Goal: Find contact information: Find specific fact

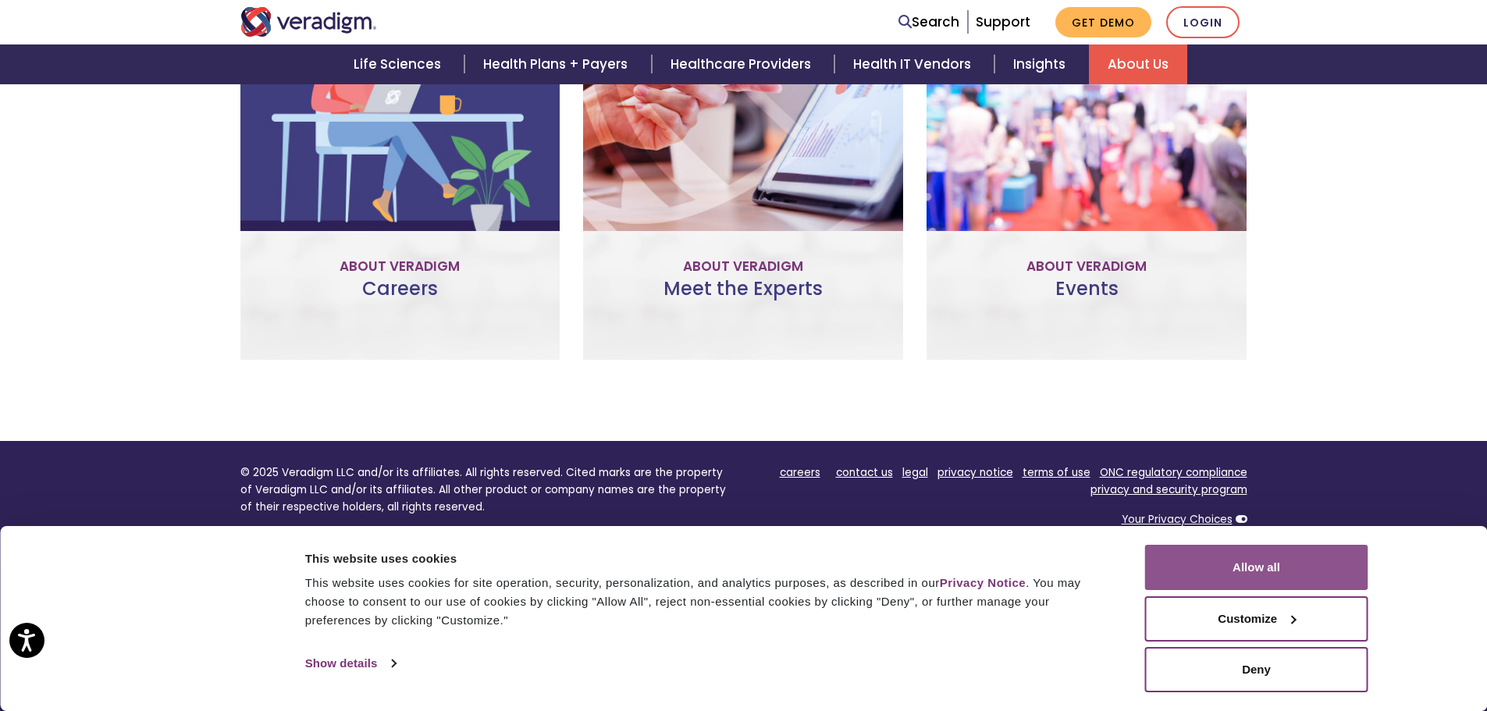
scroll to position [1118, 0]
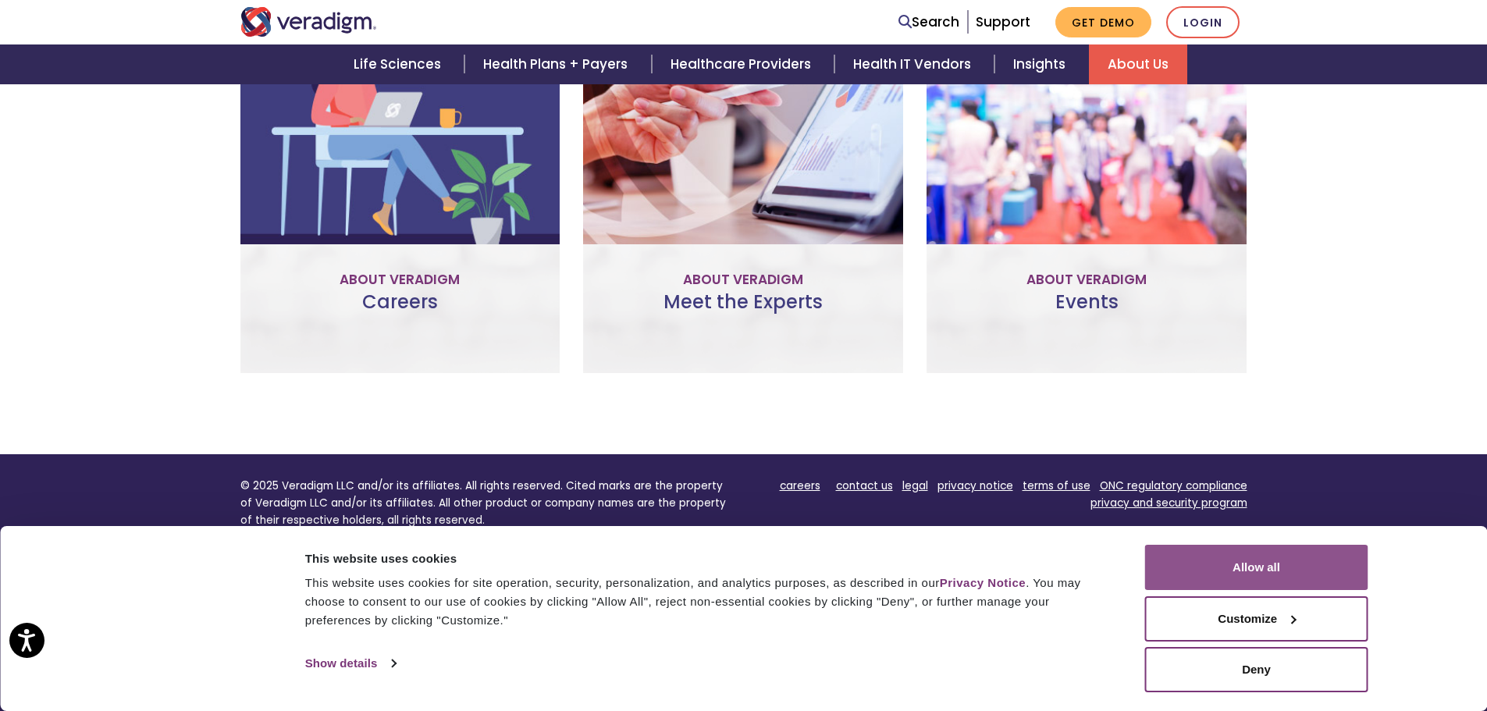
click at [1226, 572] on button "Allow all" at bounding box center [1256, 567] width 223 height 45
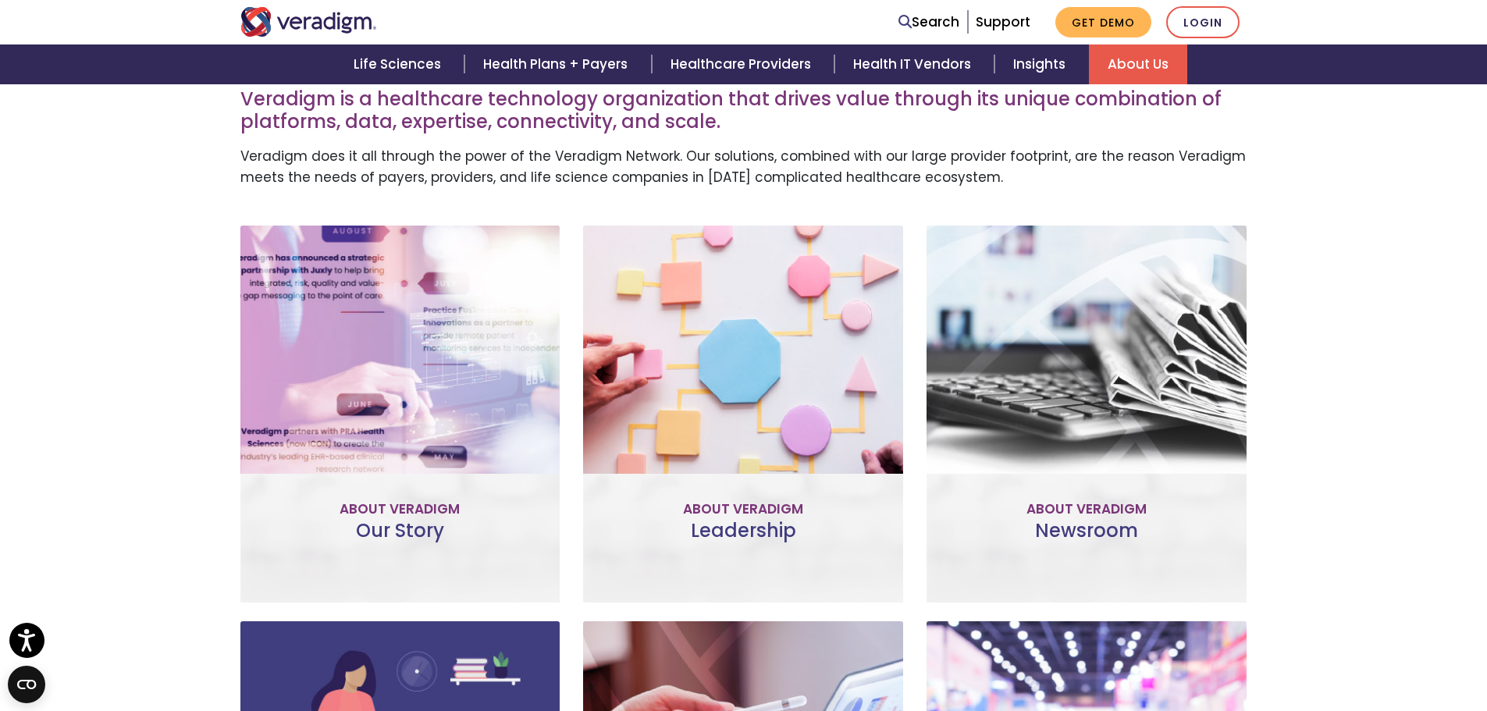
scroll to position [0, 0]
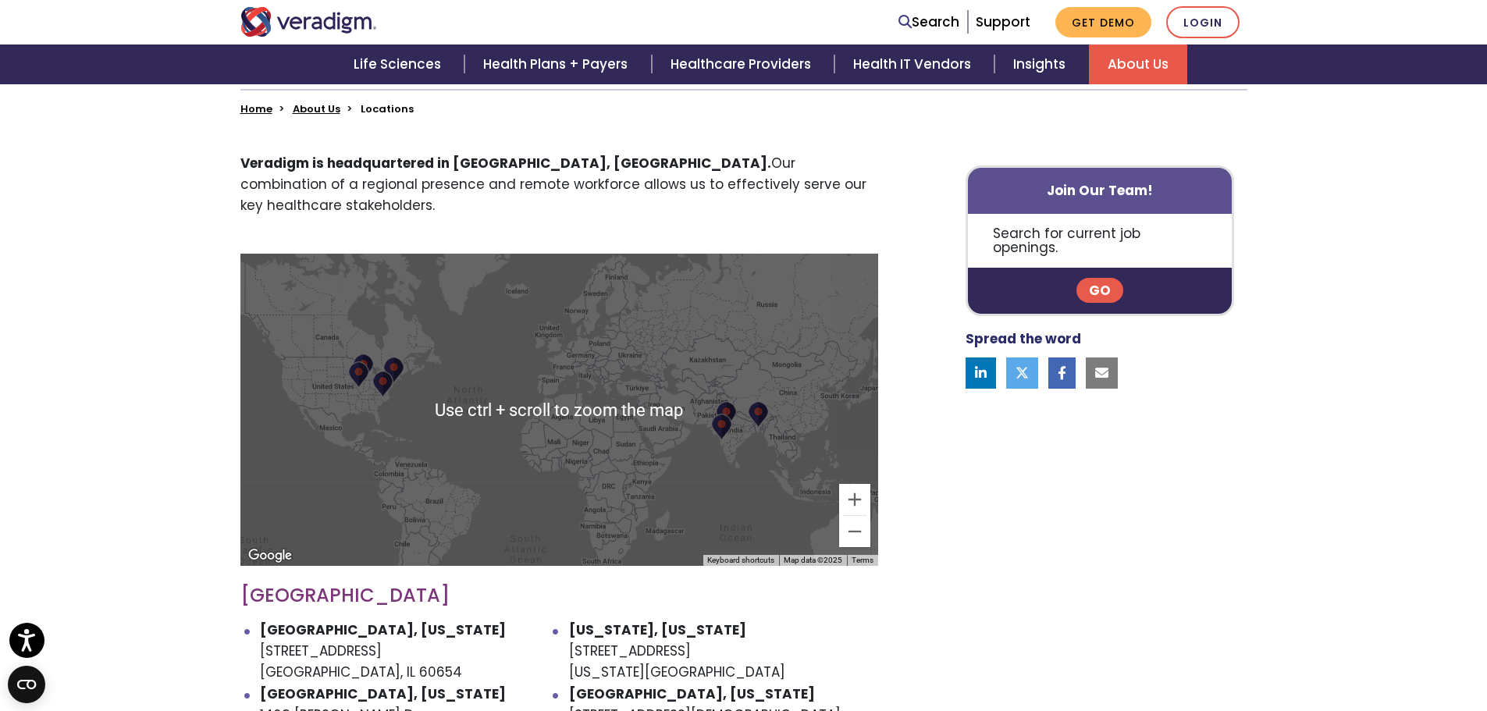
scroll to position [468, 0]
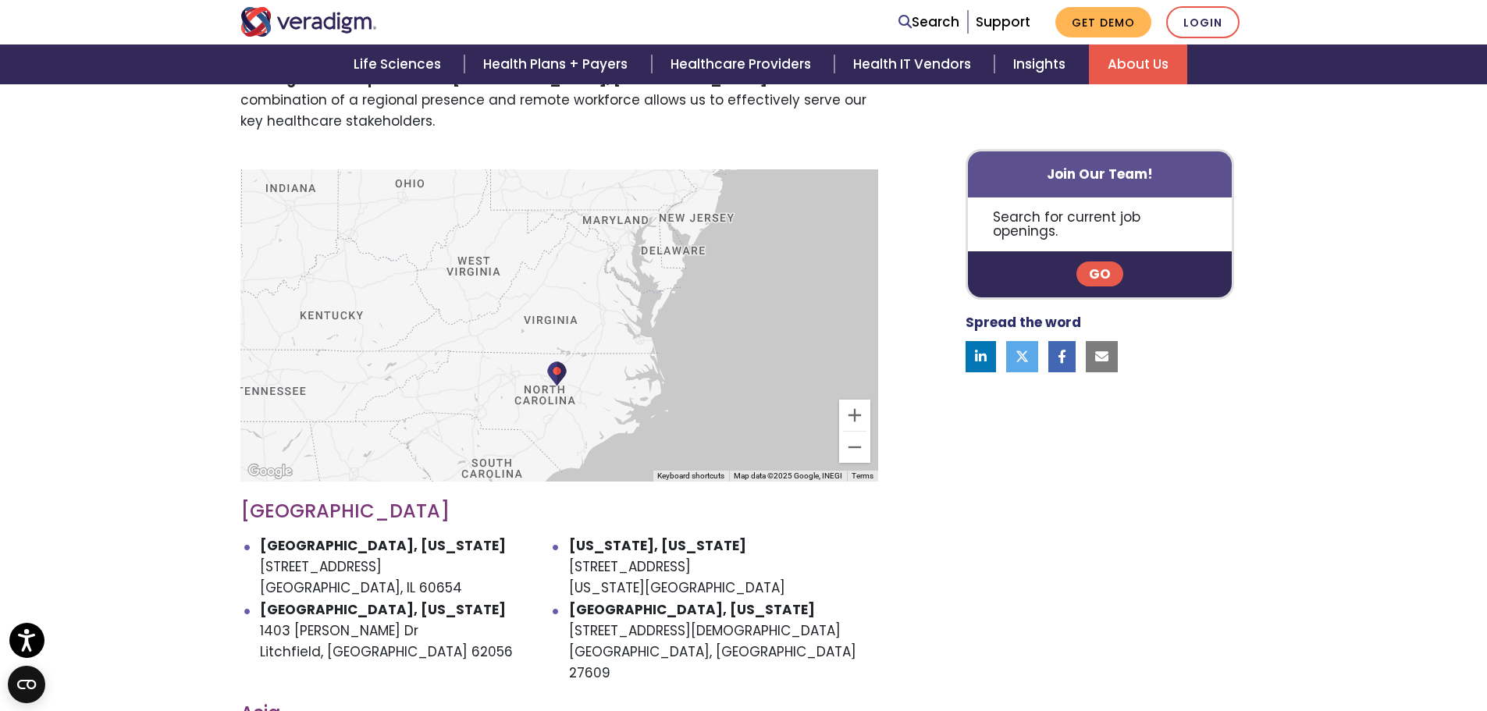
drag, startPoint x: 299, startPoint y: 323, endPoint x: 352, endPoint y: 235, distance: 102.9
click at [352, 236] on div at bounding box center [559, 325] width 638 height 312
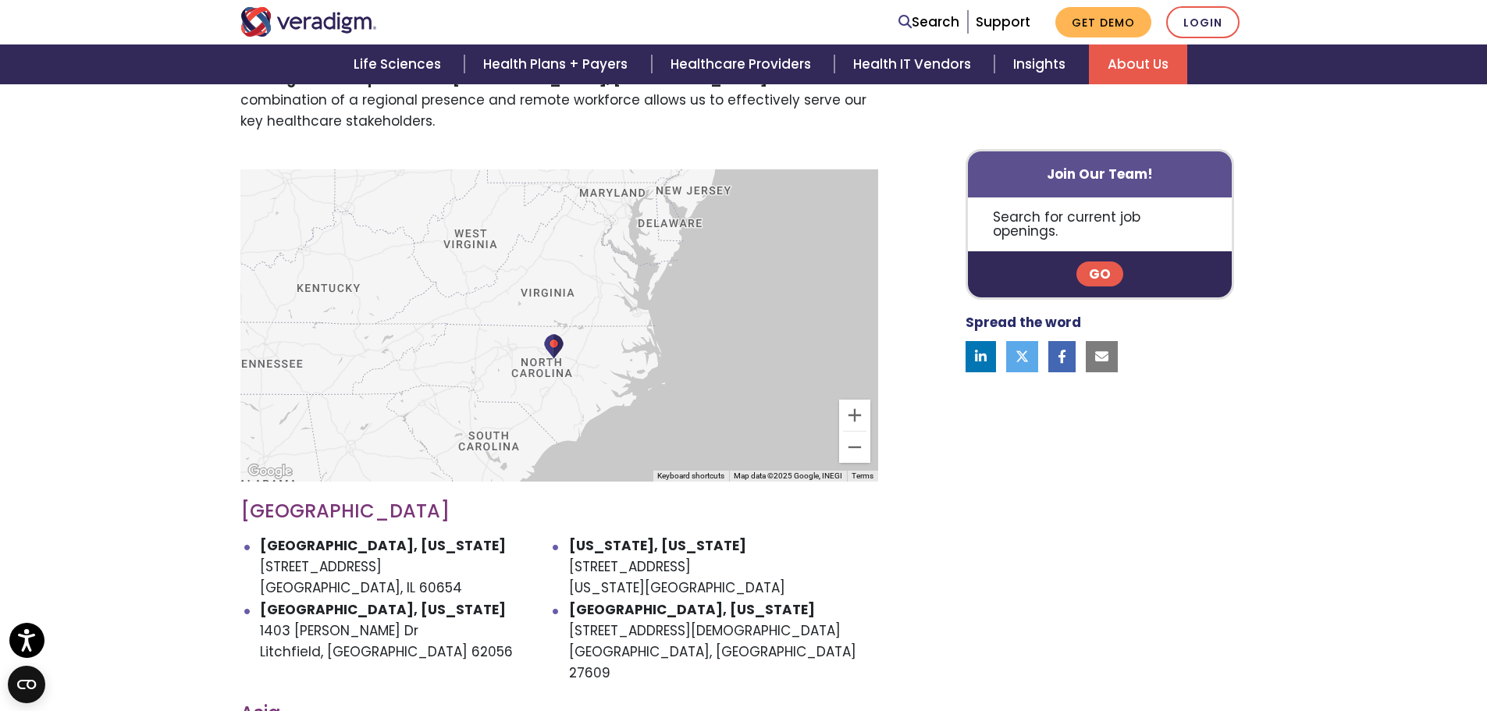
click at [545, 333] on img at bounding box center [553, 346] width 21 height 27
click at [546, 290] on div "Raleigh, North Carolina 305 Church at N Hills St Raleigh, NC 27609" at bounding box center [558, 307] width 223 height 35
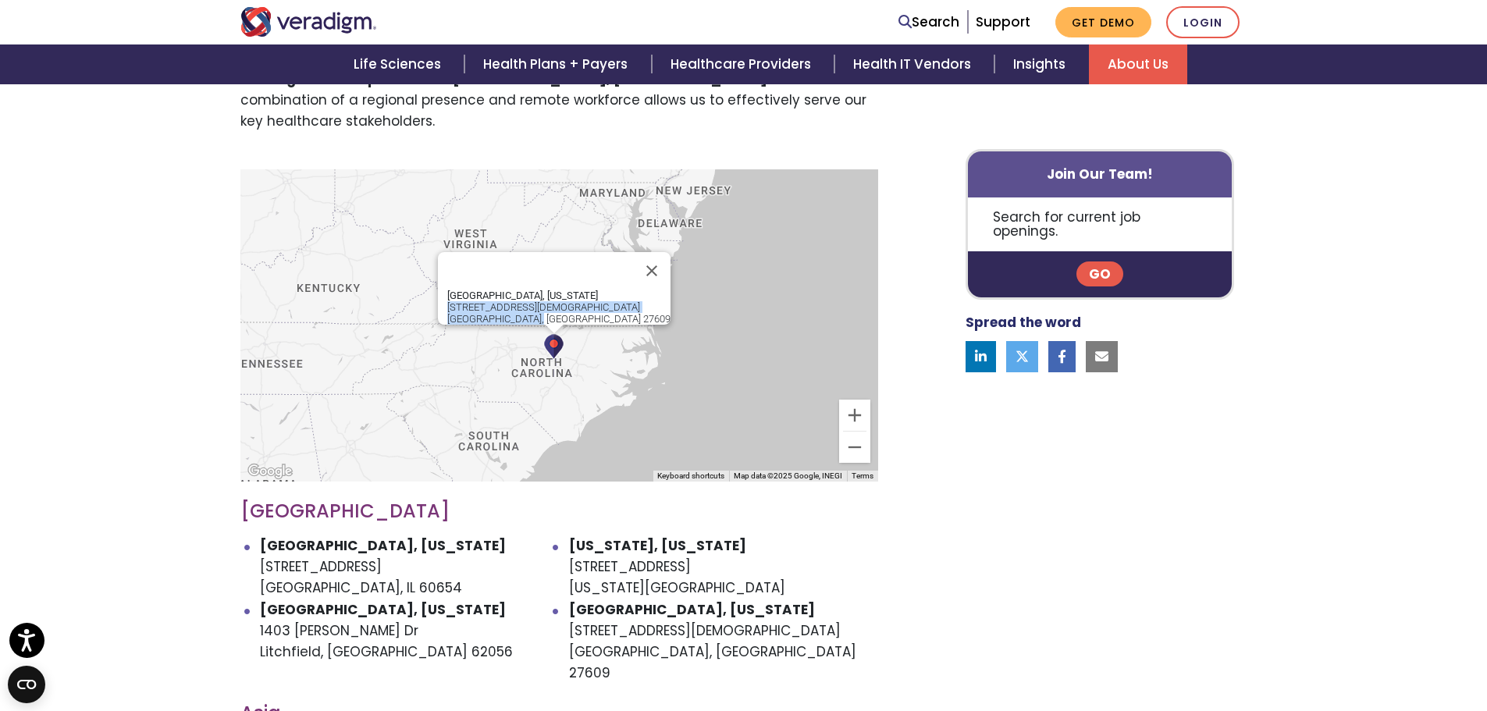
drag, startPoint x: 587, startPoint y: 289, endPoint x: 496, endPoint y: 277, distance: 91.3
click at [496, 277] on div "Raleigh, North Carolina 305 Church at N Hills St Raleigh, NC 27609" at bounding box center [554, 288] width 233 height 73
copy div "305 Church at N Hills St Raleigh, NC 27609"
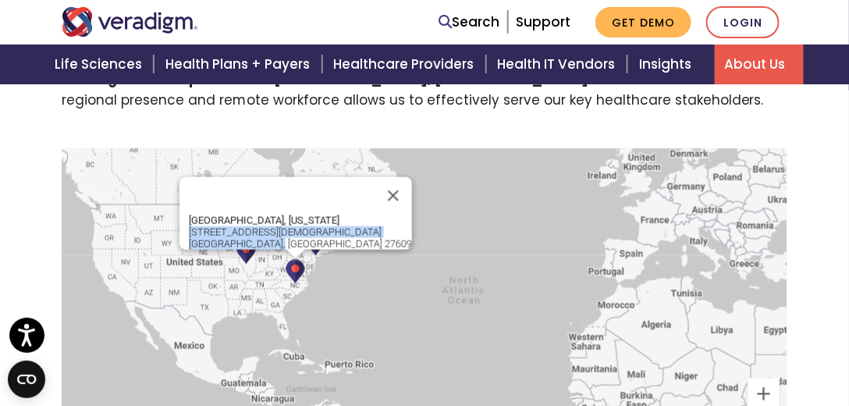
drag, startPoint x: 235, startPoint y: 176, endPoint x: 225, endPoint y: 310, distance: 134.6
click at [225, 310] on div "Raleigh, North Carolina 305 Church at N Hills St Raleigh, NC 27609" at bounding box center [425, 304] width 726 height 312
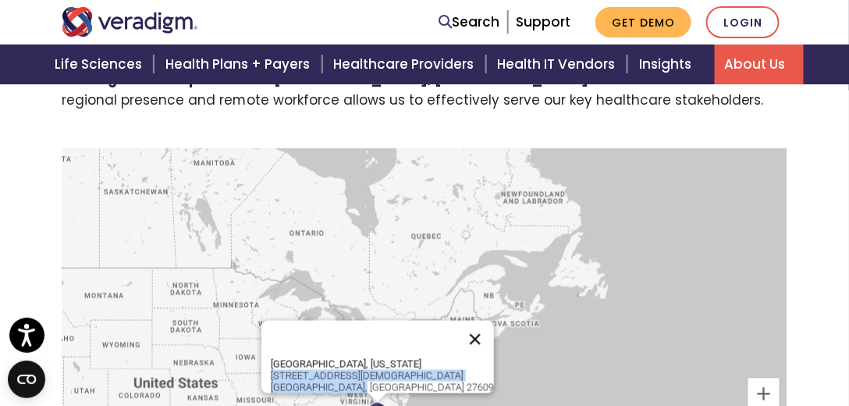
click at [457, 325] on button "Close" at bounding box center [475, 339] width 37 height 37
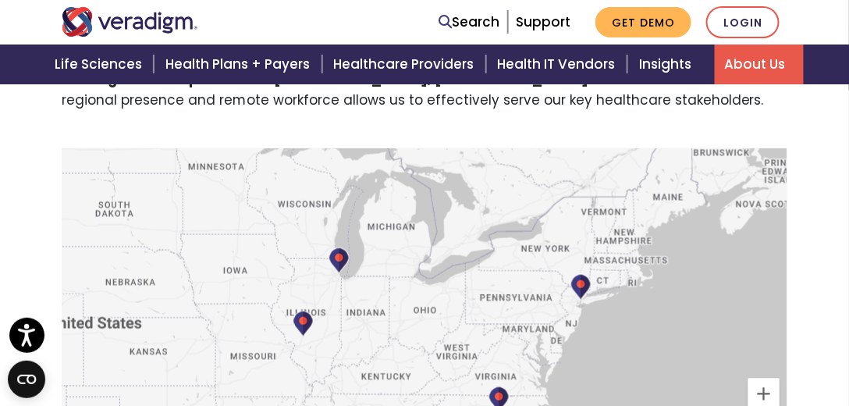
drag, startPoint x: 261, startPoint y: 363, endPoint x: 293, endPoint y: 262, distance: 105.9
click at [293, 262] on div at bounding box center [425, 304] width 726 height 312
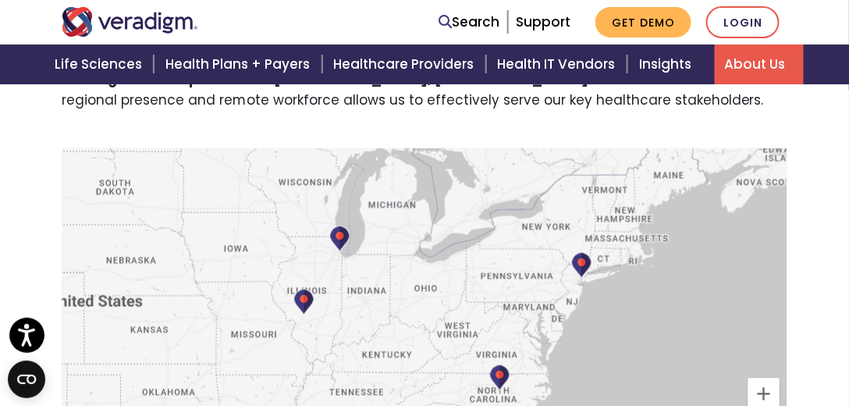
drag, startPoint x: 307, startPoint y: 297, endPoint x: 308, endPoint y: 278, distance: 18.7
click at [308, 278] on div at bounding box center [425, 304] width 726 height 312
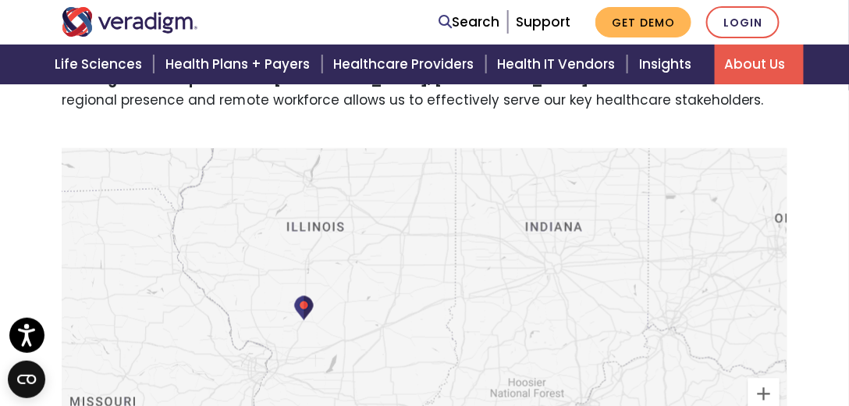
drag, startPoint x: 283, startPoint y: 339, endPoint x: 292, endPoint y: 233, distance: 106.6
click at [292, 233] on div at bounding box center [425, 304] width 726 height 312
click at [306, 307] on img at bounding box center [303, 306] width 21 height 27
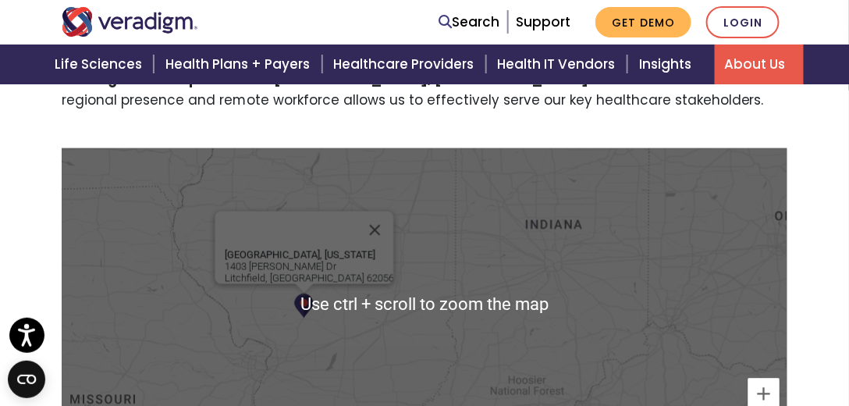
click at [384, 256] on div "Litchfield, Illinois 1403 Stamer Dr Litchfield, IL 62056" at bounding box center [425, 304] width 726 height 312
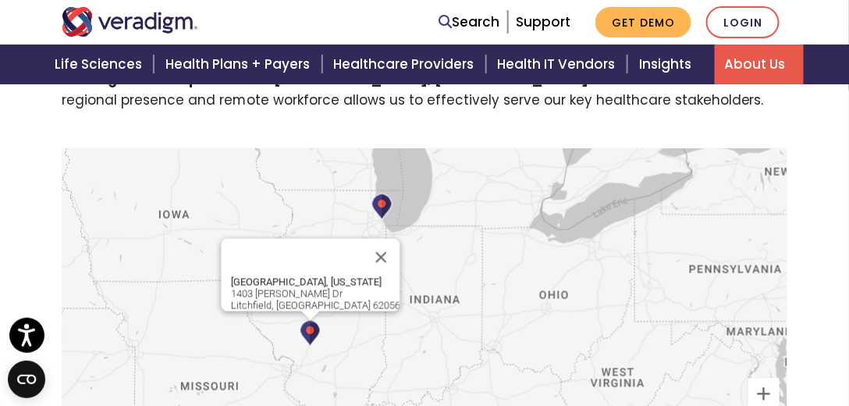
drag, startPoint x: 437, startPoint y: 207, endPoint x: 402, endPoint y: 267, distance: 69.6
click at [402, 267] on div "Litchfield, Illinois 1403 Stamer Dr Litchfield, IL 62056" at bounding box center [425, 304] width 726 height 312
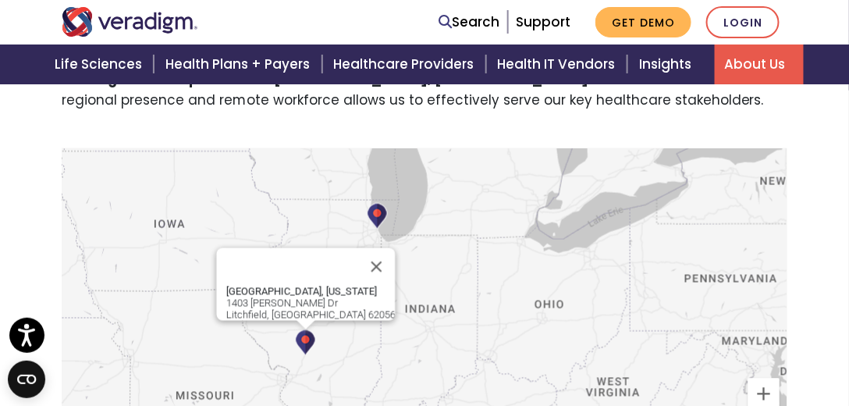
click at [376, 220] on img at bounding box center [377, 216] width 21 height 27
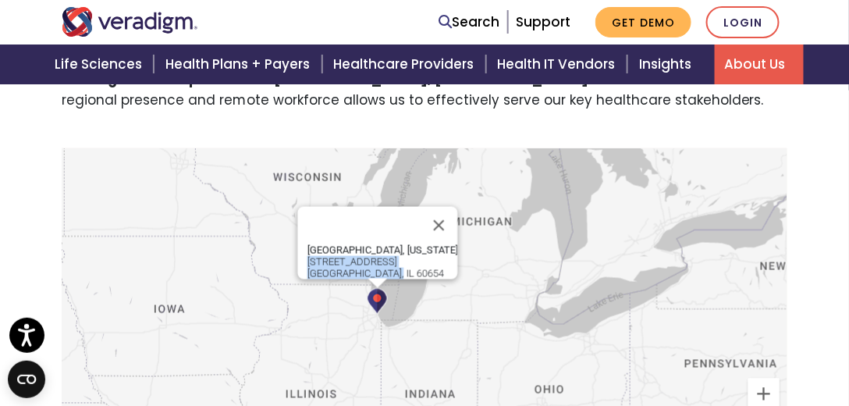
drag, startPoint x: 386, startPoint y: 260, endPoint x: 297, endPoint y: 251, distance: 89.4
click at [298, 251] on div "Chicago, Illinois 222 W Merchandise Mart Plaza Chicago, IL 60654" at bounding box center [378, 243] width 160 height 73
copy div "222 W Merchandise Mart Plaza Chicago, IL 60654"
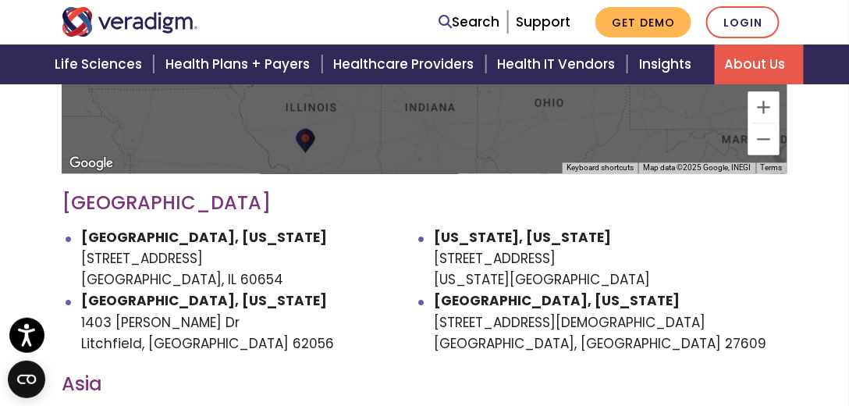
scroll to position [891, 0]
